Goal: Book appointment/travel/reservation

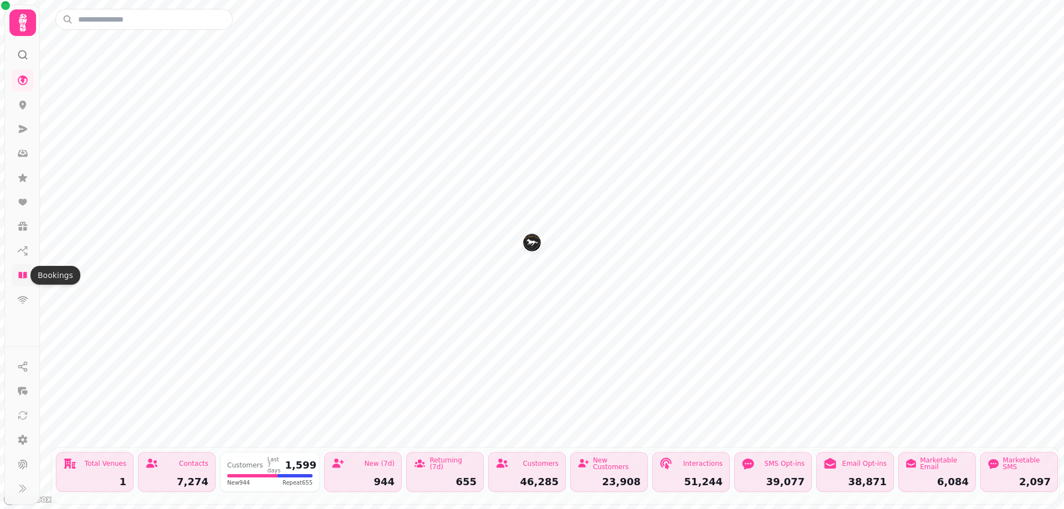
click at [27, 278] on icon at bounding box center [22, 275] width 11 height 11
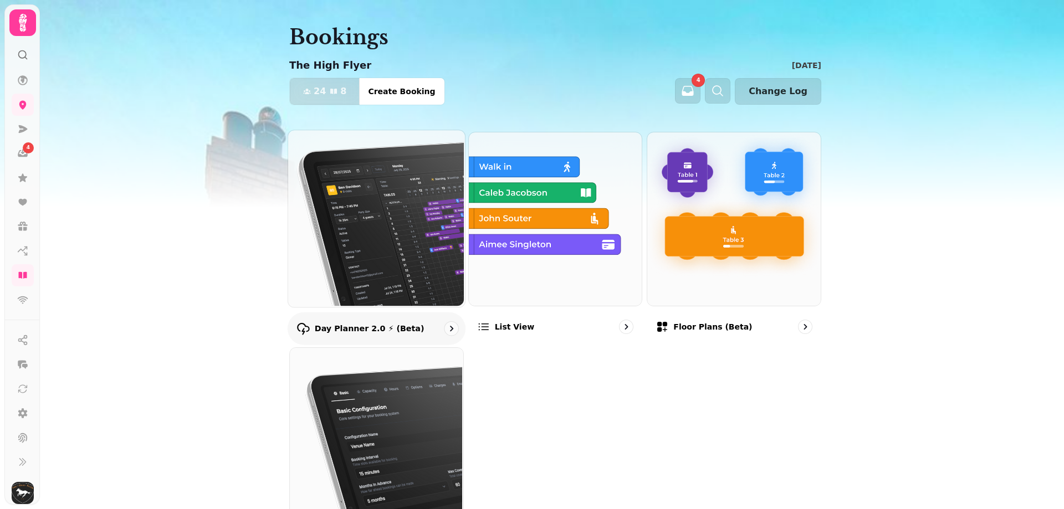
click at [448, 331] on icon "go to" at bounding box center [451, 328] width 11 height 11
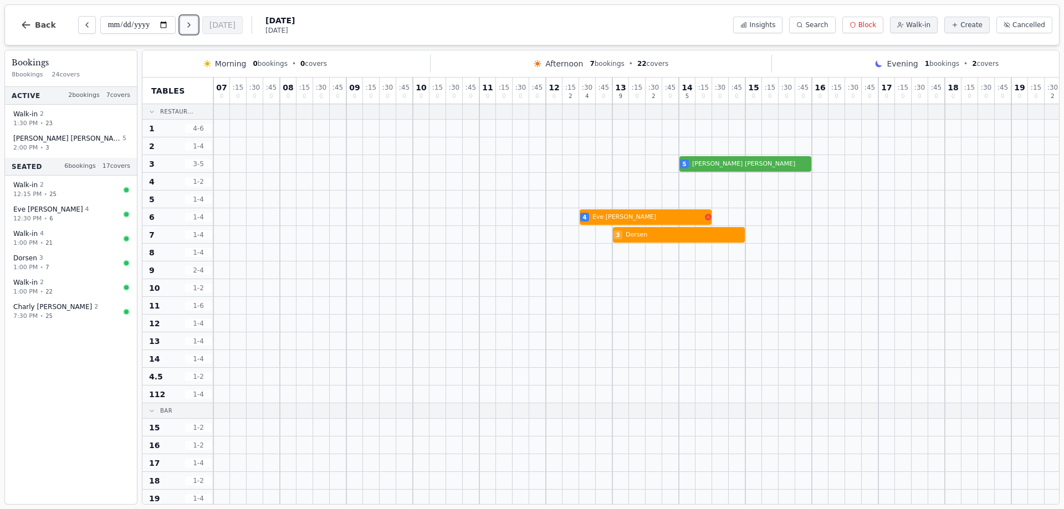
click at [186, 27] on icon "Next day" at bounding box center [189, 25] width 9 height 9
type input "**********"
